Goal: Task Accomplishment & Management: Complete application form

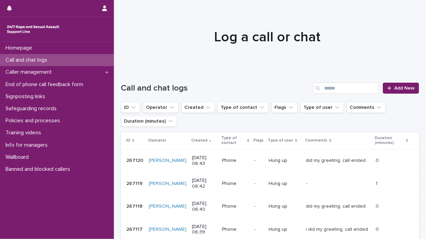
scroll to position [35, 0]
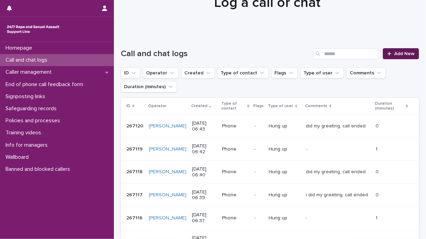
click at [390, 50] on link "Add New" at bounding box center [401, 53] width 36 height 11
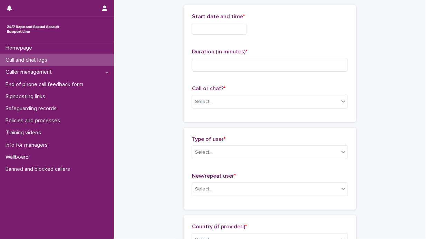
scroll to position [35, 0]
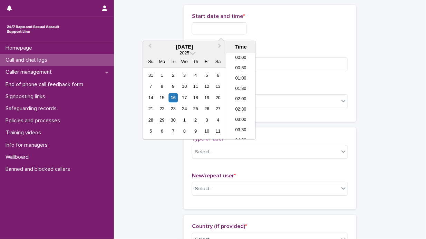
click at [197, 30] on input "text" at bounding box center [219, 28] width 55 height 12
click at [172, 96] on div "16" at bounding box center [172, 97] width 9 height 9
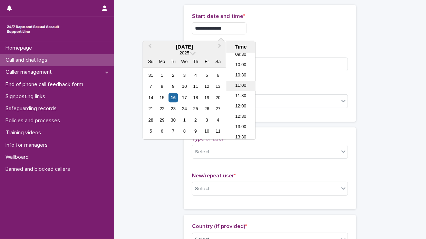
click at [246, 85] on li "11:00" at bounding box center [240, 86] width 29 height 10
click at [228, 24] on input "**********" at bounding box center [219, 28] width 55 height 12
type input "**********"
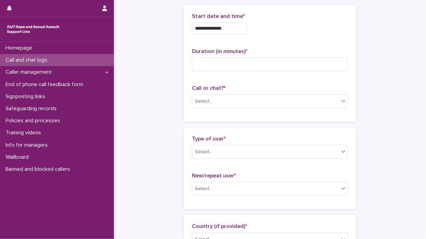
click at [271, 25] on div "**********" at bounding box center [270, 28] width 156 height 12
click at [208, 63] on input at bounding box center [270, 65] width 156 height 14
type input "**"
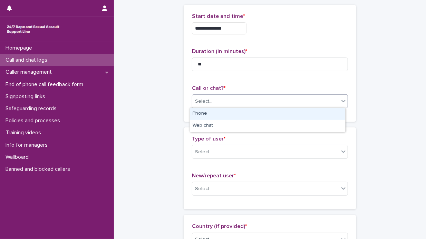
click at [341, 100] on icon at bounding box center [343, 101] width 4 height 2
click at [314, 112] on div "Phone" at bounding box center [267, 114] width 155 height 12
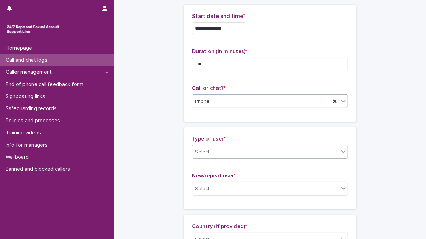
click at [341, 151] on icon at bounding box center [343, 151] width 7 height 7
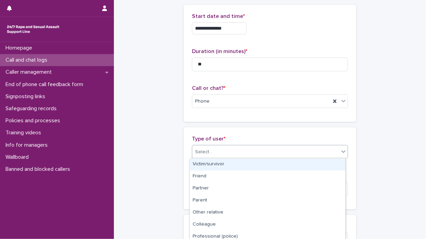
click at [293, 165] on div "Victim/survivor" at bounding box center [267, 165] width 155 height 12
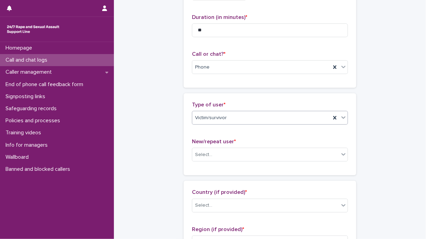
scroll to position [138, 0]
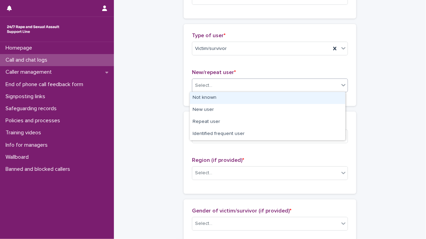
click at [341, 84] on icon at bounding box center [343, 85] width 7 height 7
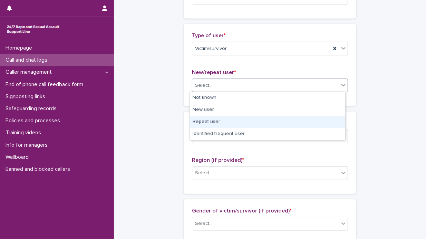
click at [288, 123] on div "Repeat user" at bounding box center [267, 122] width 155 height 12
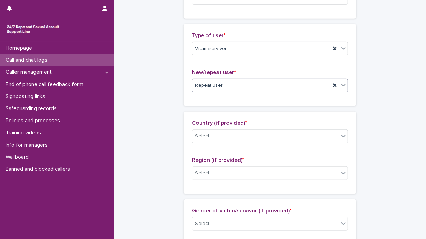
scroll to position [207, 0]
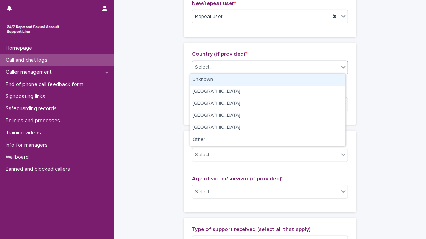
click at [342, 67] on icon at bounding box center [343, 67] width 7 height 7
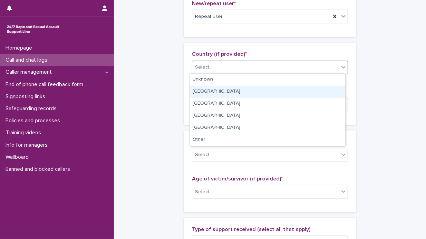
click at [291, 87] on div "[GEOGRAPHIC_DATA]" at bounding box center [267, 92] width 155 height 12
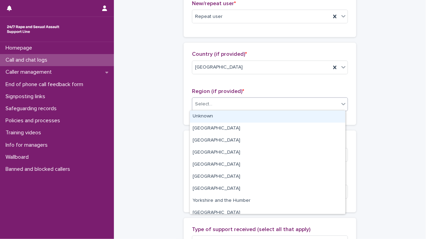
click at [342, 103] on icon at bounding box center [343, 104] width 4 height 2
click at [316, 115] on div "Unknown" at bounding box center [267, 117] width 155 height 12
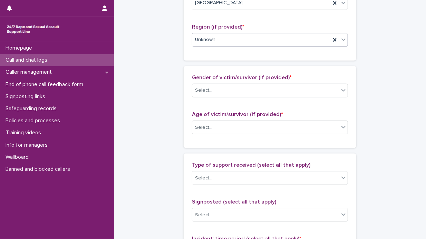
scroll to position [276, 0]
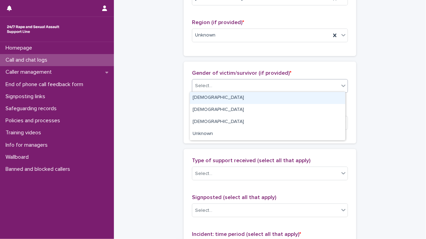
click at [340, 85] on icon at bounding box center [343, 85] width 7 height 7
click at [328, 96] on div "[DEMOGRAPHIC_DATA]" at bounding box center [267, 98] width 155 height 12
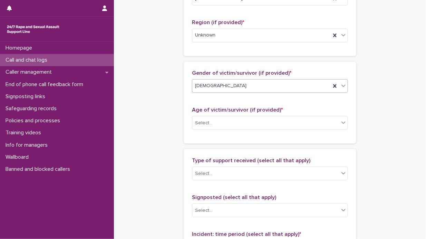
scroll to position [311, 0]
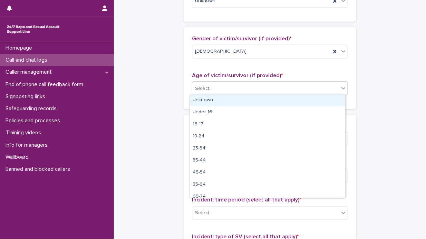
click at [341, 87] on icon at bounding box center [343, 88] width 4 height 2
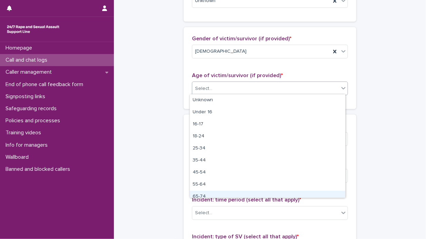
click at [243, 192] on div "65-74" at bounding box center [267, 197] width 155 height 12
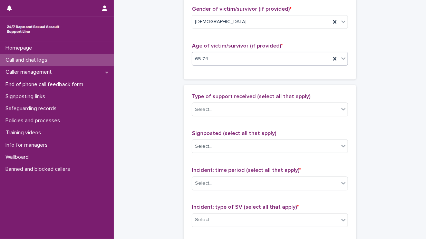
scroll to position [380, 0]
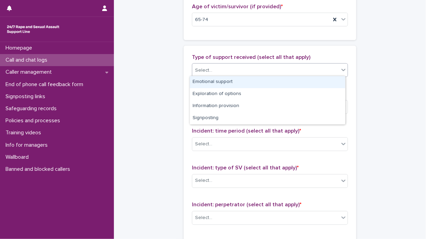
click at [341, 69] on icon at bounding box center [343, 70] width 4 height 2
click at [313, 79] on div "Emotional support" at bounding box center [267, 82] width 155 height 12
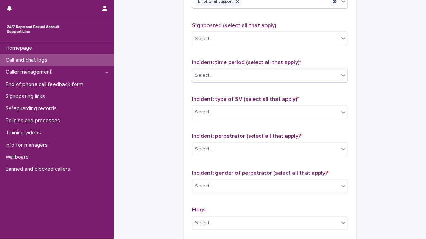
scroll to position [449, 0]
click at [341, 73] on icon at bounding box center [343, 75] width 7 height 7
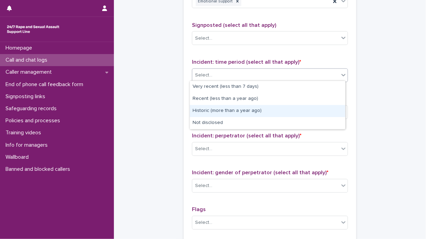
click at [287, 110] on div "Historic (more than a year ago)" at bounding box center [267, 111] width 155 height 12
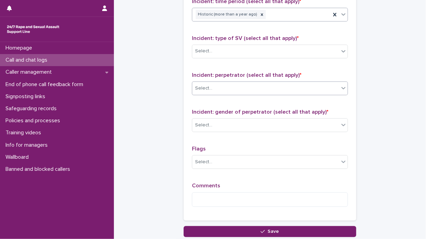
scroll to position [518, 0]
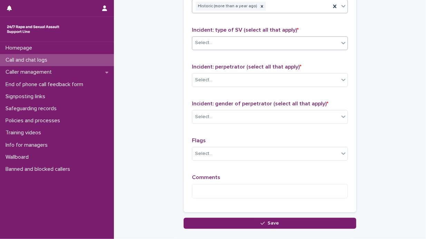
click at [341, 42] on icon at bounding box center [343, 43] width 4 height 2
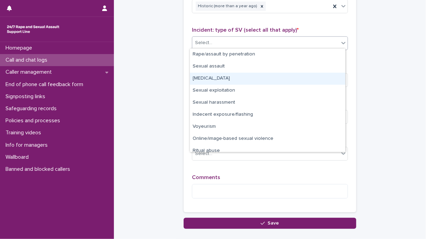
click at [257, 78] on div "[MEDICAL_DATA]" at bounding box center [267, 79] width 155 height 12
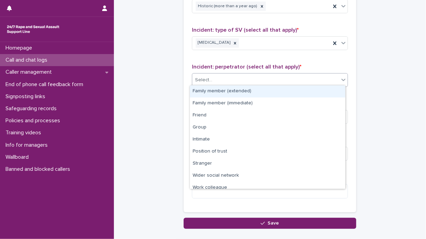
click at [341, 78] on icon at bounding box center [343, 80] width 7 height 7
click at [264, 91] on div "Family member (extended)" at bounding box center [267, 92] width 155 height 12
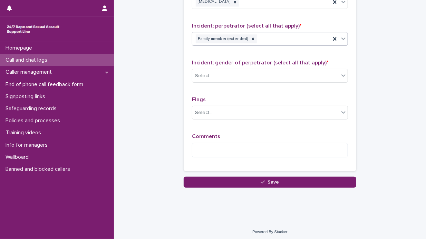
scroll to position [560, 0]
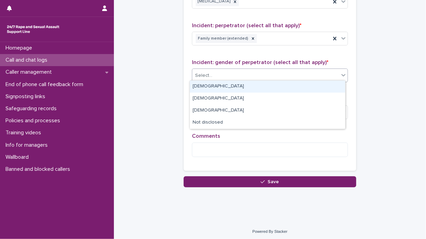
click at [340, 72] on icon at bounding box center [343, 75] width 7 height 7
click at [279, 87] on div "[DEMOGRAPHIC_DATA]" at bounding box center [267, 87] width 155 height 12
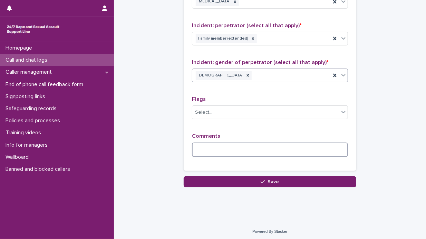
drag, startPoint x: 196, startPoint y: 149, endPoint x: 217, endPoint y: 138, distance: 23.8
click at [196, 148] on textarea at bounding box center [270, 150] width 156 height 15
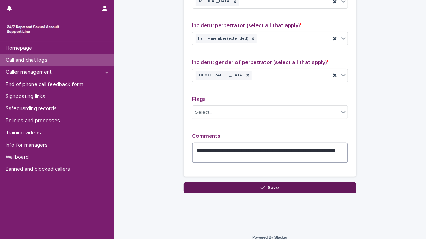
type textarea "**********"
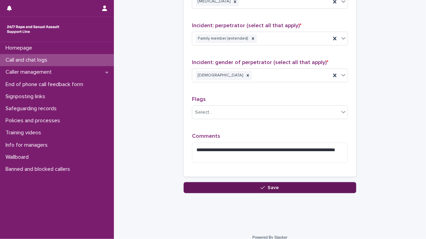
click at [270, 183] on button "Save" at bounding box center [270, 188] width 173 height 11
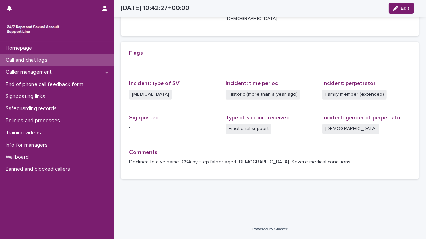
scroll to position [127, 0]
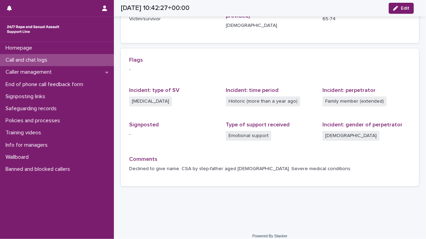
click at [42, 59] on p "Call and chat logs" at bounding box center [28, 60] width 50 height 7
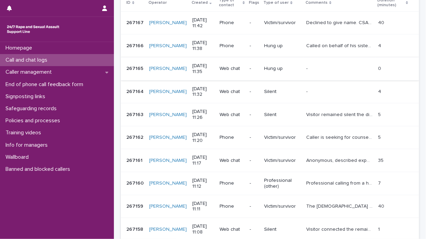
scroll to position [173, 0]
